Goal: Task Accomplishment & Management: Manage account settings

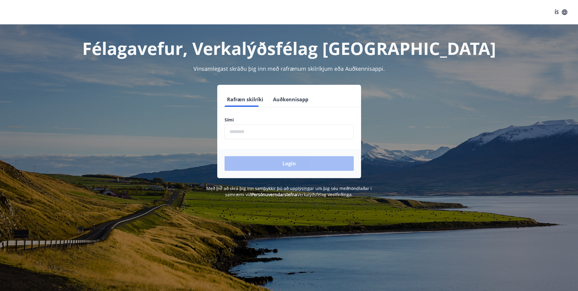
click at [244, 133] on input "phone" at bounding box center [289, 131] width 129 height 15
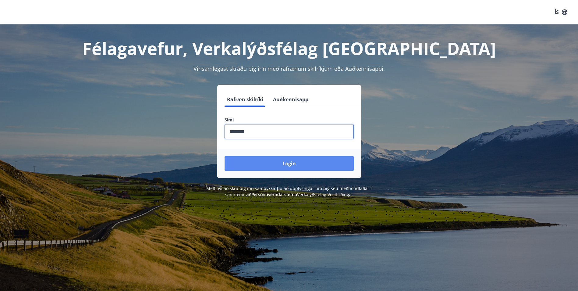
type input "********"
click at [269, 163] on button "Login" at bounding box center [289, 163] width 129 height 15
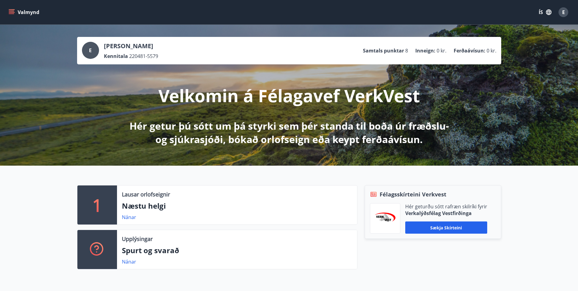
click at [9, 10] on icon "menu" at bounding box center [12, 12] width 6 height 6
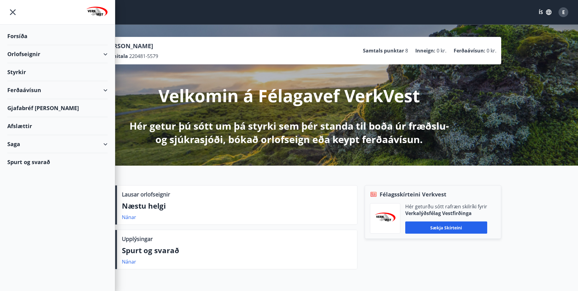
click at [102, 53] on div "Orlofseignir" at bounding box center [57, 54] width 100 height 18
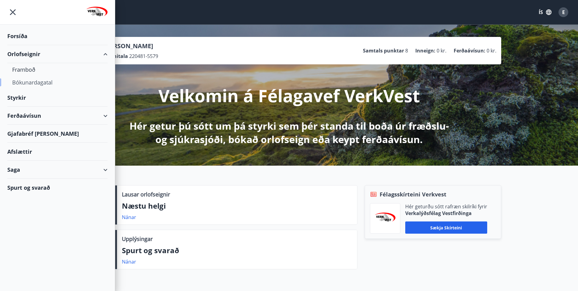
click at [34, 83] on div "Bókunardagatal" at bounding box center [57, 82] width 91 height 13
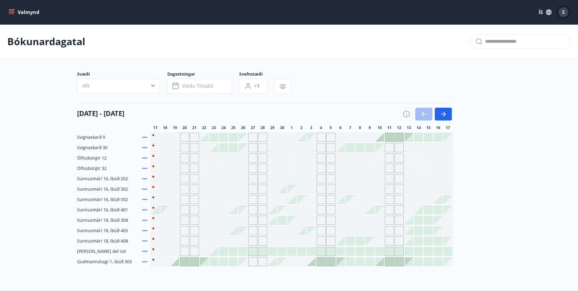
click at [564, 15] on span "E" at bounding box center [564, 12] width 3 height 7
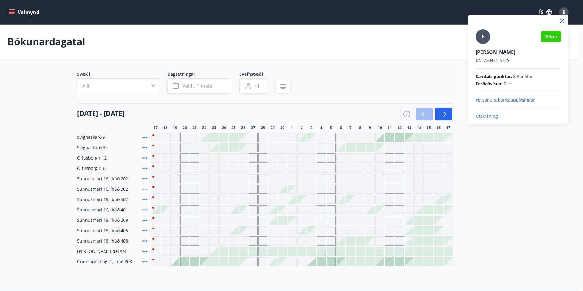
click at [493, 115] on p "Útskráning" at bounding box center [518, 116] width 85 height 6
